Goal: Information Seeking & Learning: Learn about a topic

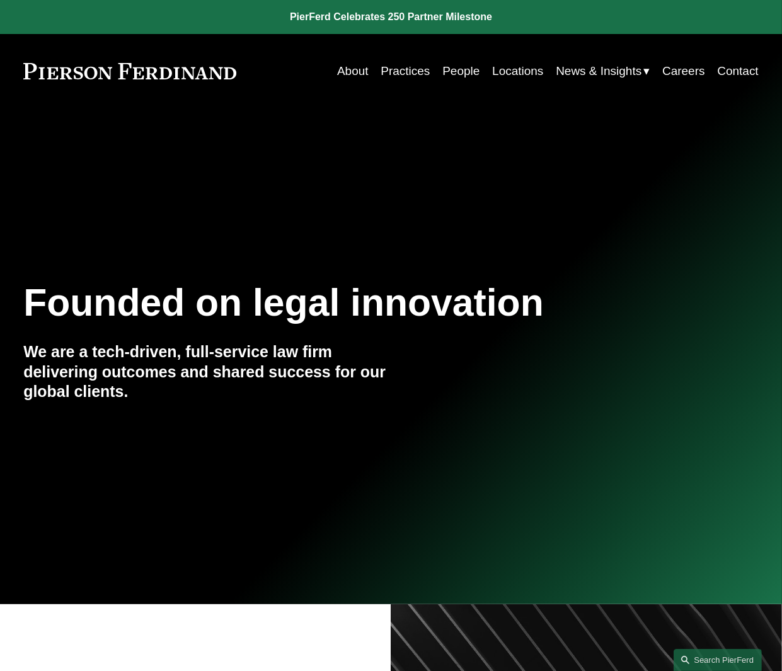
click at [446, 69] on link "People" at bounding box center [460, 71] width 37 height 24
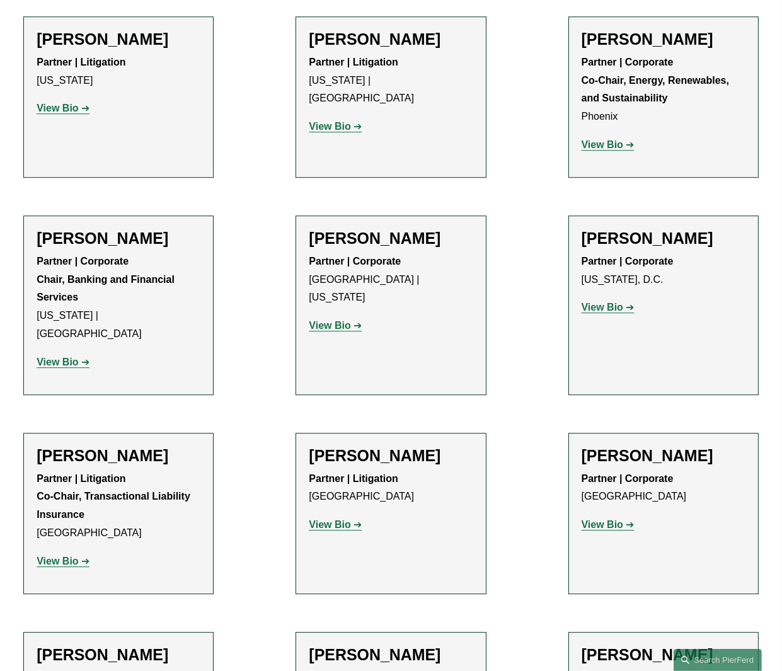
scroll to position [193, 0]
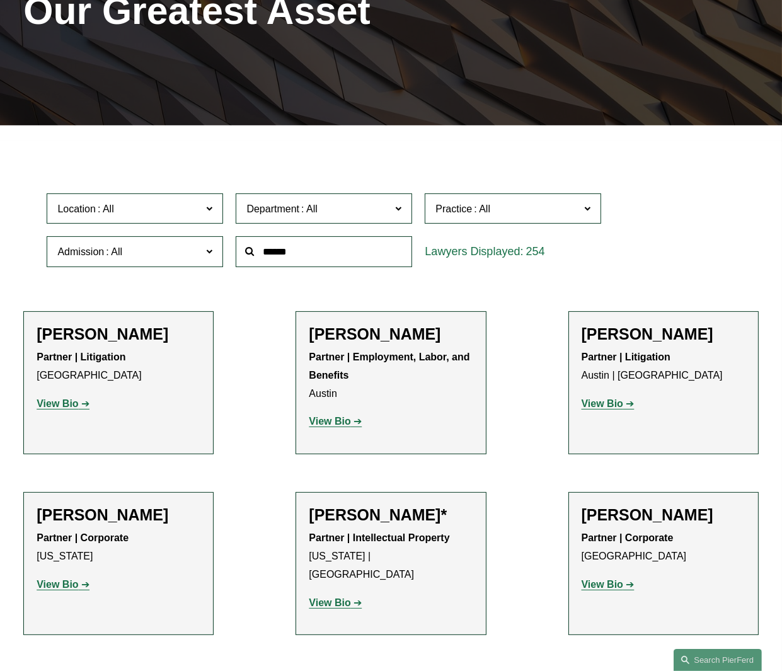
click at [69, 402] on strong "View Bio" at bounding box center [58, 403] width 42 height 11
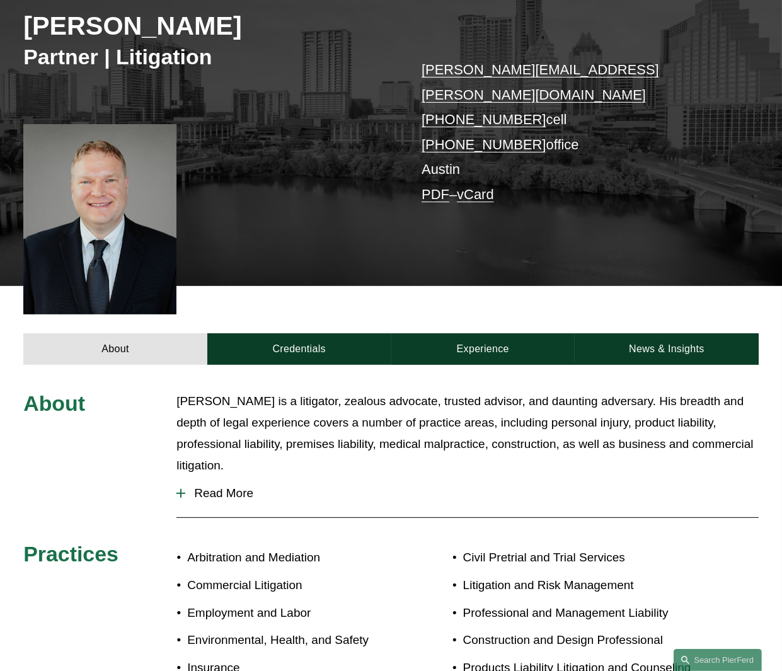
scroll to position [315, 0]
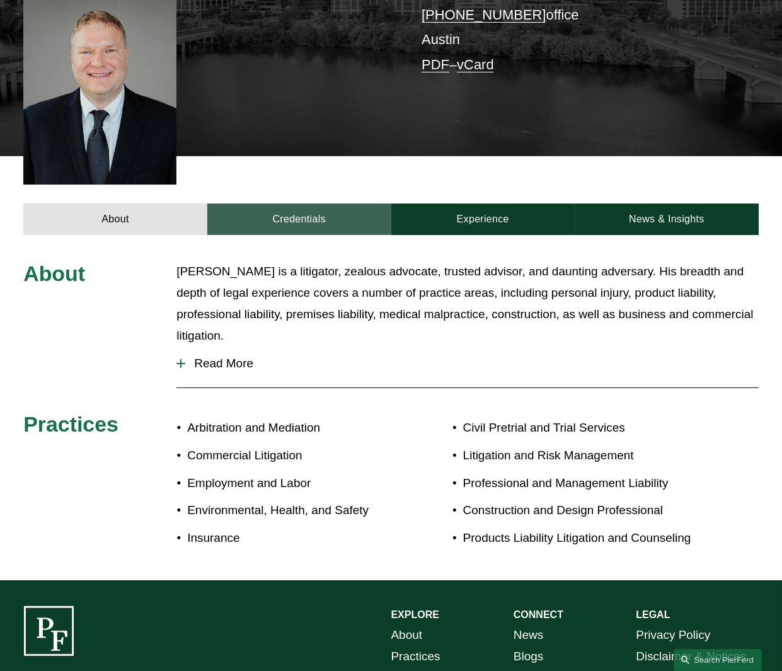
click at [296, 204] on link "Credentials" at bounding box center [299, 220] width 184 height 32
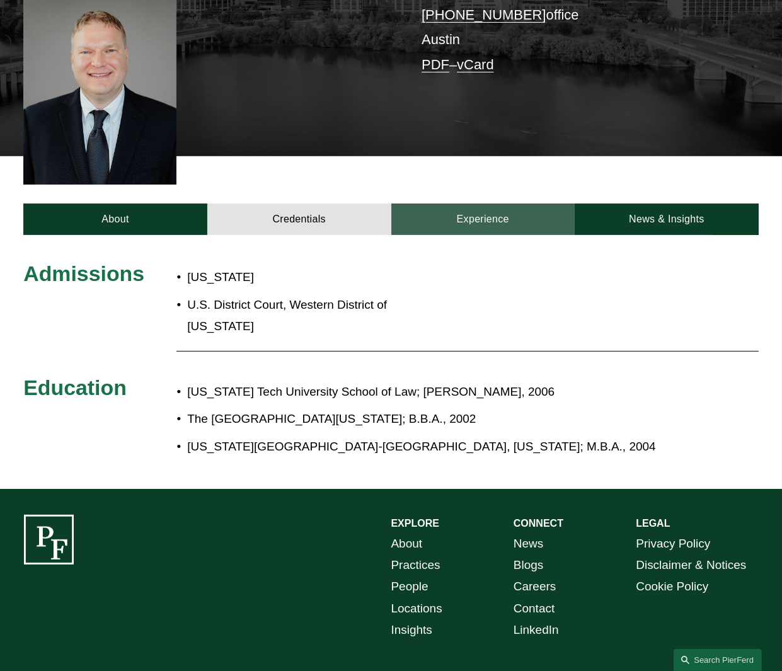
click at [488, 204] on link "Experience" at bounding box center [483, 220] width 184 height 32
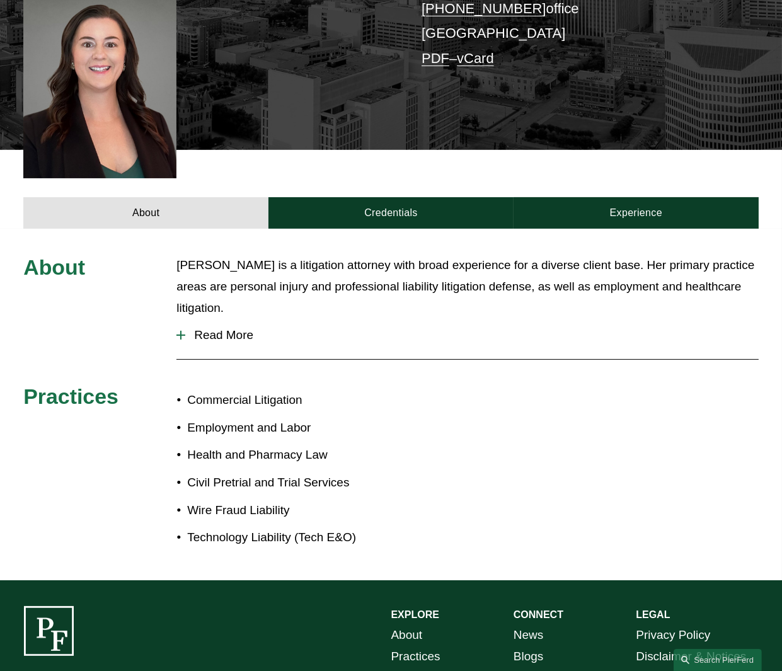
scroll to position [252, 0]
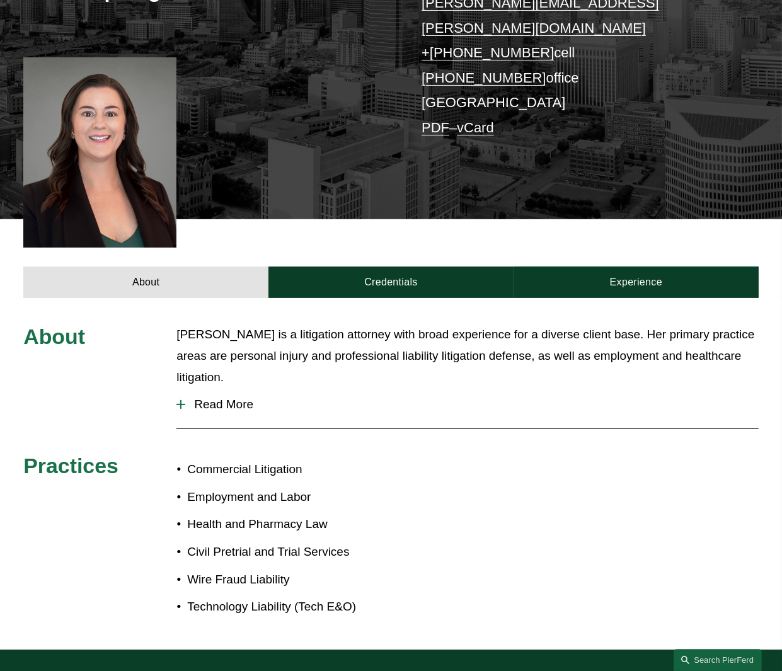
click at [409, 298] on div "About Katie Ackels is a litigation attorney with broad experience for a diverse…" at bounding box center [391, 474] width 782 height 352
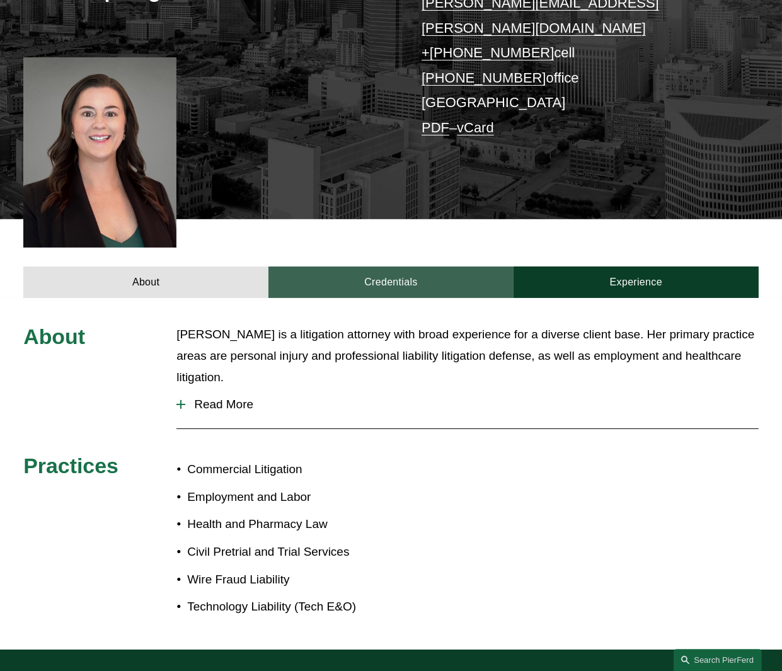
click at [412, 270] on link "Credentials" at bounding box center [391, 283] width 245 height 32
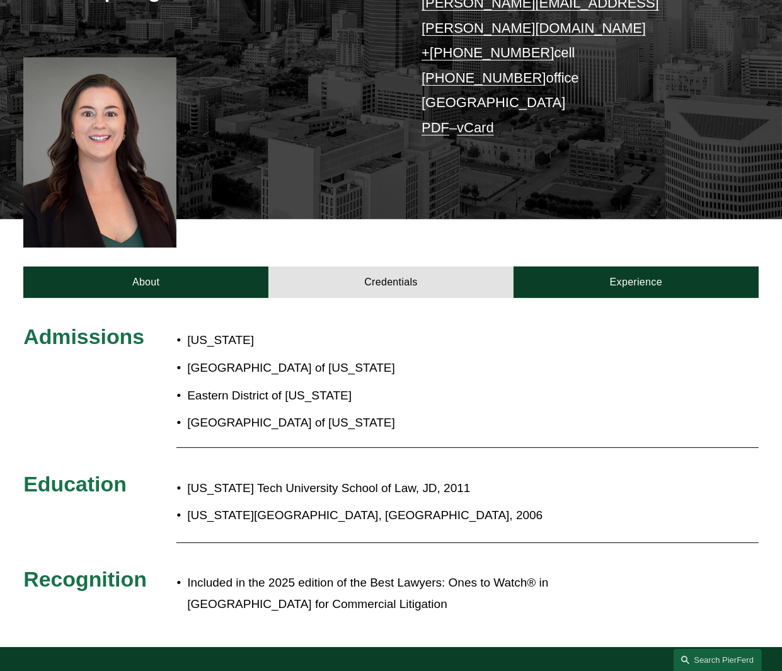
scroll to position [315, 0]
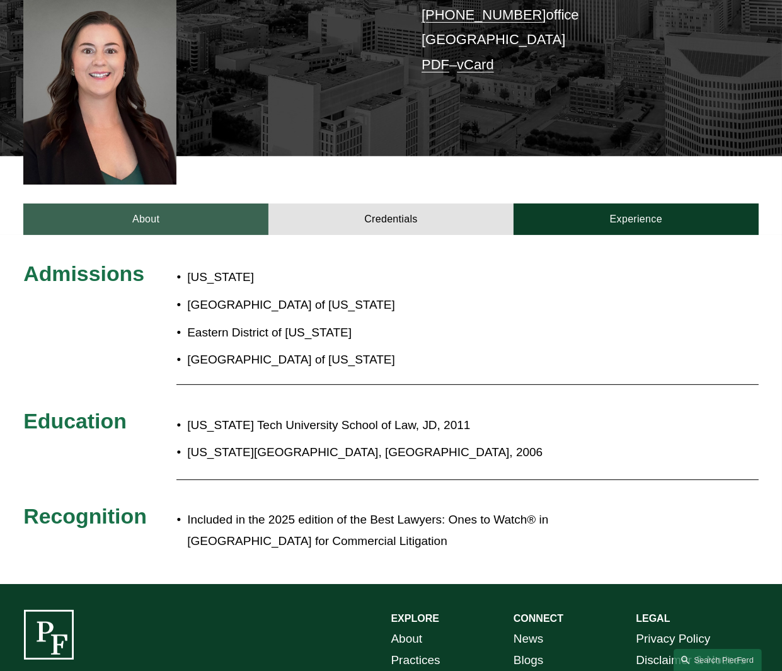
click at [200, 204] on link "About" at bounding box center [145, 220] width 245 height 32
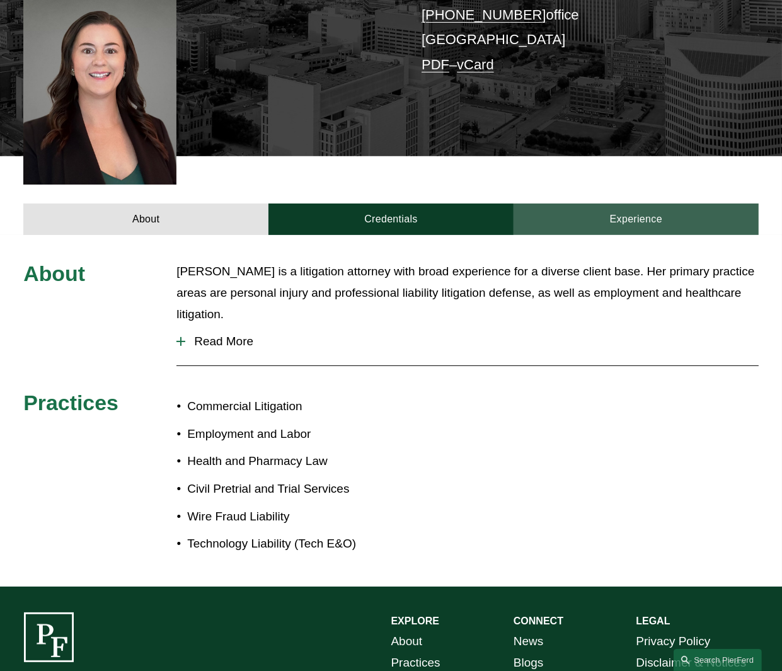
click at [550, 204] on link "Experience" at bounding box center [636, 220] width 245 height 32
